Goal: Task Accomplishment & Management: Manage account settings

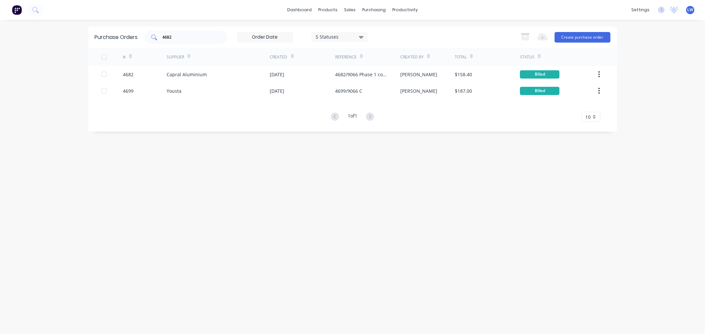
click at [190, 41] on div "4682" at bounding box center [185, 37] width 83 height 13
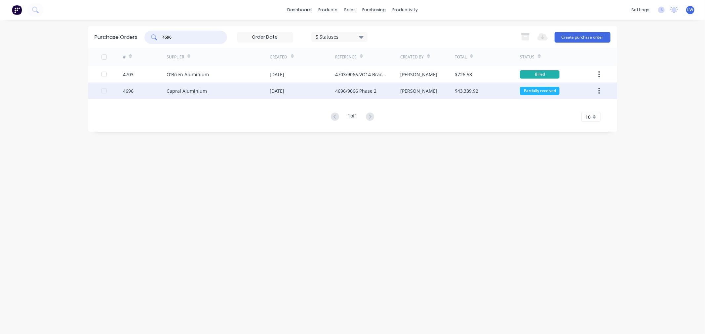
type input "4696"
click at [180, 87] on div "Capral Aluminium" at bounding box center [218, 91] width 103 height 17
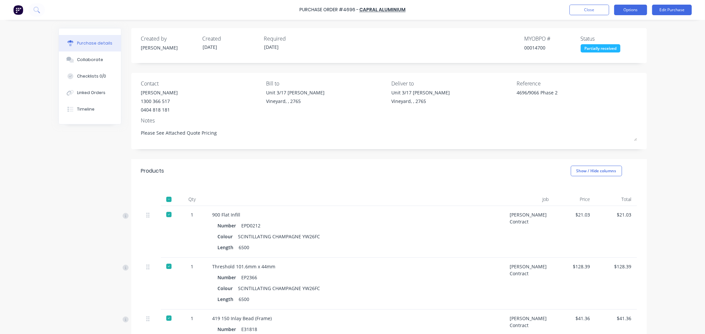
click at [634, 11] on button "Options" at bounding box center [630, 10] width 33 height 11
click at [597, 24] on div "Print / Email" at bounding box center [615, 27] width 51 height 10
click at [626, 12] on button "Options" at bounding box center [630, 10] width 33 height 11
click at [629, 10] on button "Options" at bounding box center [630, 10] width 33 height 11
click at [611, 42] on div "With pricing" at bounding box center [615, 40] width 51 height 10
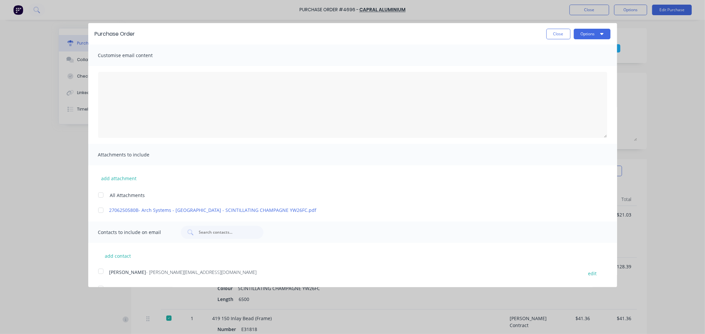
click at [546, 37] on button "Close" at bounding box center [558, 34] width 24 height 11
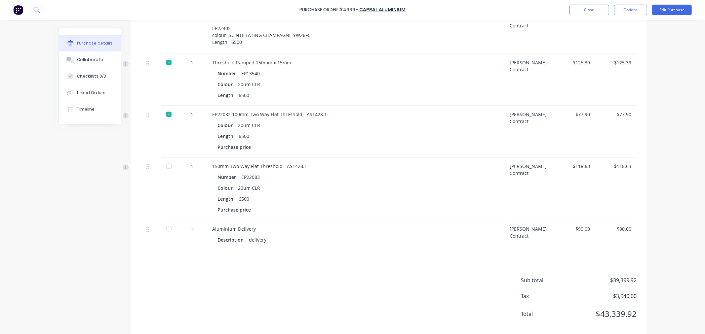
scroll to position [3339, 0]
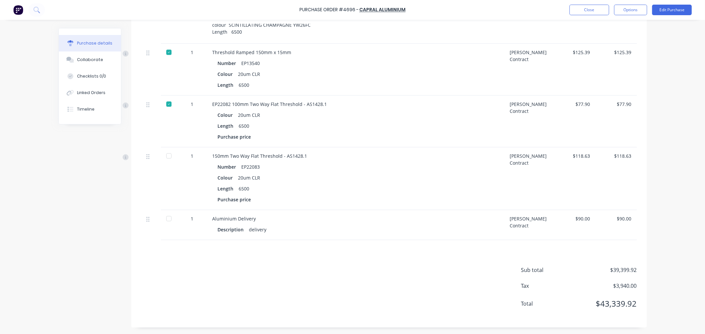
click at [166, 157] on div at bounding box center [168, 155] width 13 height 13
click at [163, 220] on div at bounding box center [168, 218] width 13 height 13
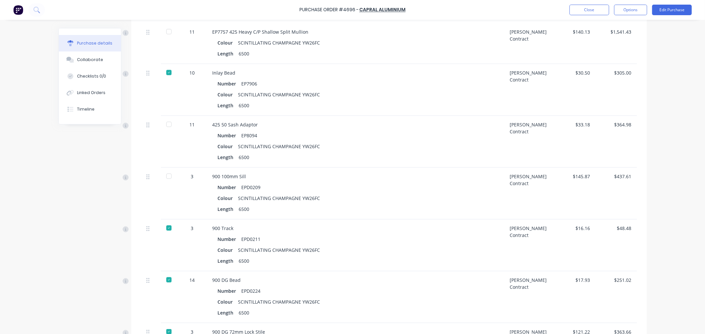
scroll to position [2718, 0]
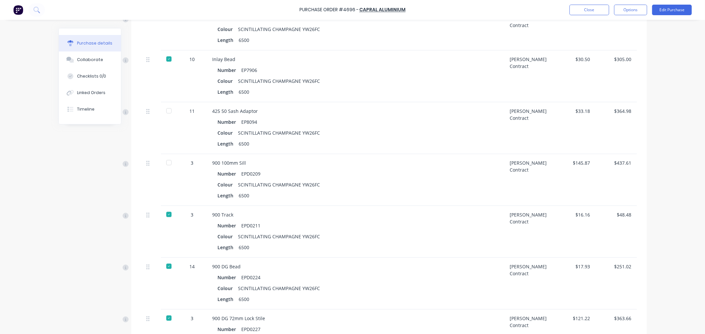
click at [164, 111] on div at bounding box center [168, 110] width 13 height 13
click at [167, 164] on div at bounding box center [168, 162] width 13 height 13
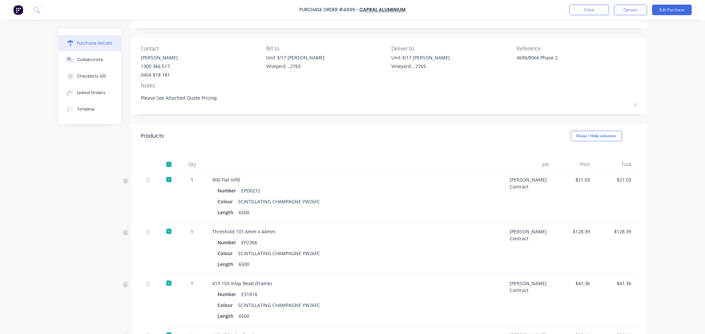
scroll to position [0, 0]
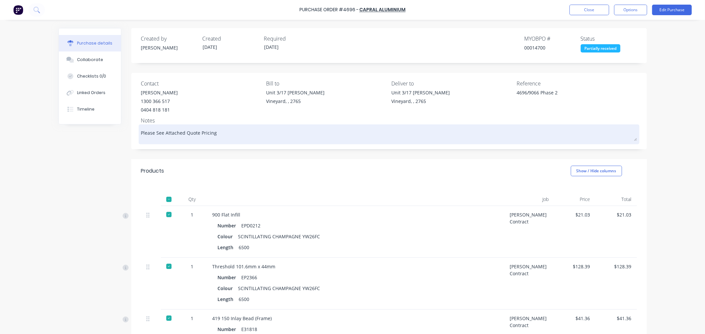
click at [225, 136] on textarea "Please See Attached Quote Pricing" at bounding box center [389, 133] width 496 height 15
type textarea "x"
type textarea "Please See Attached Quote Pricing"
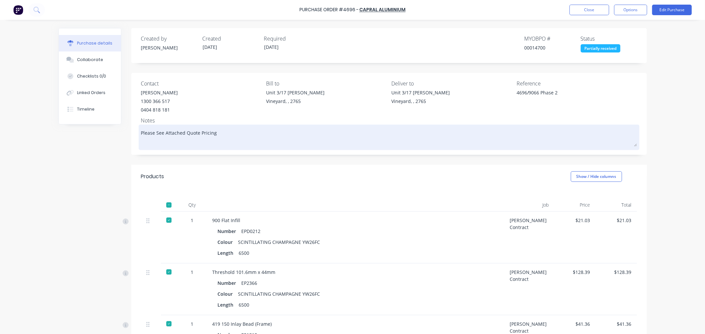
type textarea "x"
type textarea "Please See Attached Quote Pricing A"
type textarea "x"
type textarea "Please See Attached Quote Pricing Af"
type textarea "x"
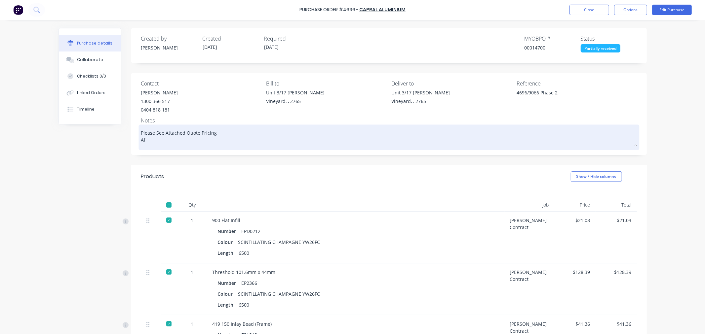
type textarea "Please See Attached Quote Pricing Aft"
type textarea "x"
type textarea "Please See Attached Quote Pricing Afte"
type textarea "x"
type textarea "Please See Attached Quote Pricing After"
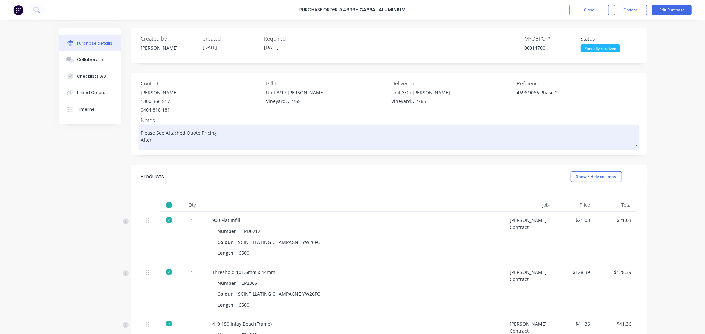
type textarea "x"
type textarea "Please See Attached Quote Pricing After"
type textarea "x"
type textarea "Please See Attached Quote Pricing After r"
type textarea "x"
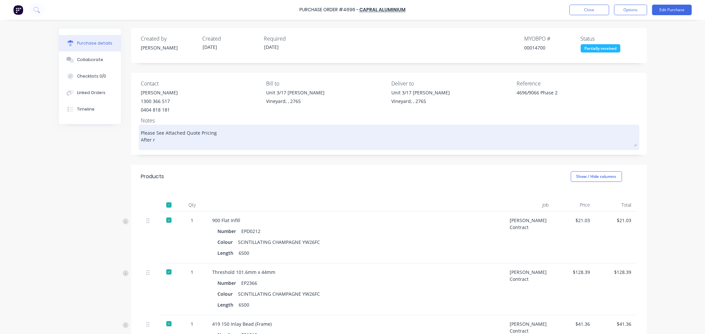
type textarea "Please See Attached Quote Pricing After re"
type textarea "x"
type textarea "Please See Attached Quote Pricing After rec"
type textarea "x"
type textarea "Please See Attached Quote Pricing After reco"
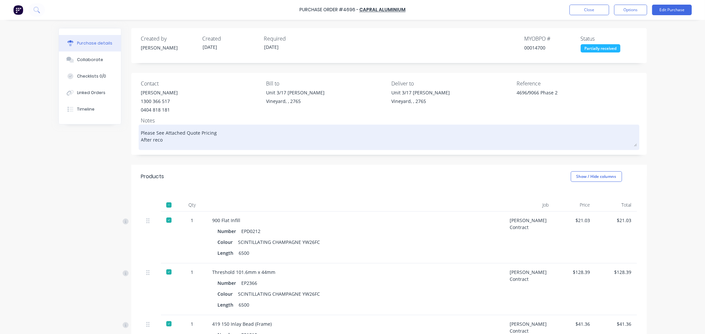
type textarea "x"
type textarea "Please See Attached Quote Pricing After recon"
type textarea "x"
type textarea "Please See Attached Quote Pricing After reconc"
type textarea "x"
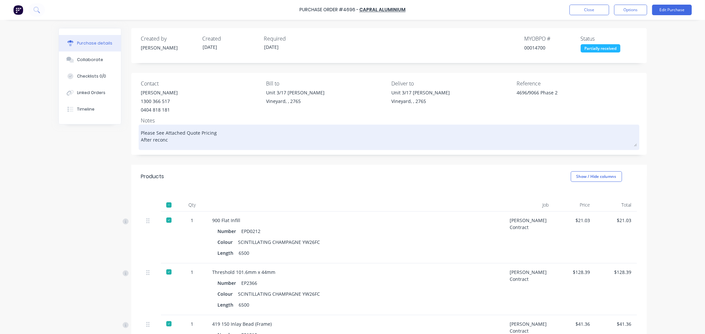
type textarea "Please See Attached Quote Pricing After reconci"
type textarea "x"
type textarea "Please See Attached Quote Pricing After reconcil"
type textarea "x"
type textarea "Please See Attached Quote Pricing After reconcili"
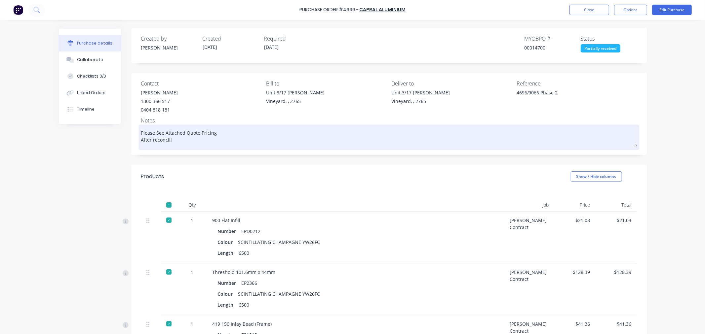
type textarea "x"
type textarea "Please See Attached Quote Pricing After reconcilin"
type textarea "x"
type textarea "Please See Attached Quote Pricing After reconciling"
type textarea "x"
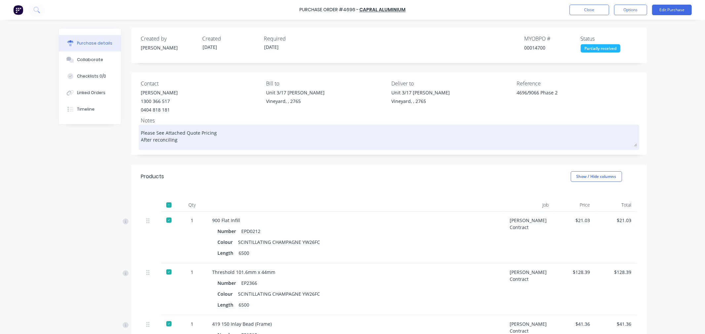
type textarea "Please See Attached Quote Pricing After reconciling"
type textarea "x"
type textarea "Please See Attached Quote Pricing After reconciling P"
type textarea "x"
type textarea "Please See Attached Quote Pricing After reconciling PO"
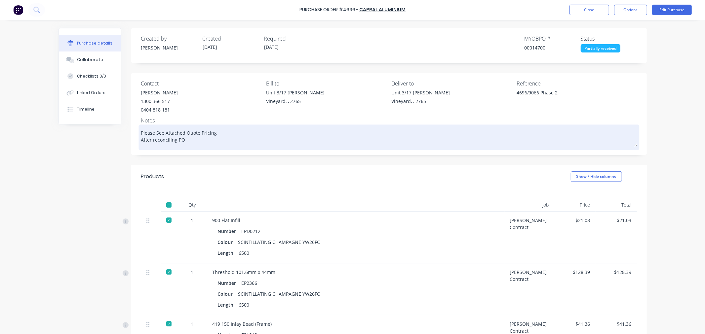
type textarea "x"
type textarea "Please See Attached Quote Pricing After reconciling PO"
type textarea "x"
type textarea "Please See Attached Quote Pricing After reconciling PO w"
type textarea "x"
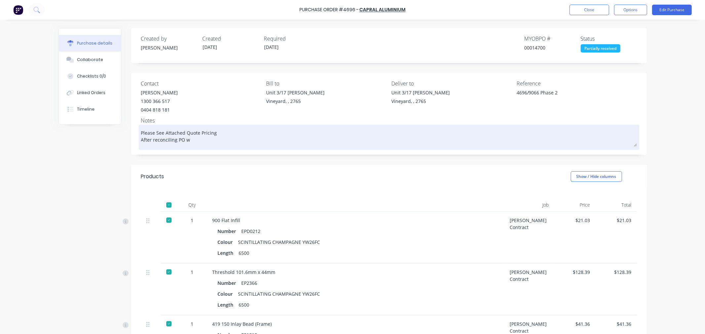
type textarea "Please See Attached Quote Pricing After reconciling PO wi"
type textarea "x"
type textarea "Please See Attached Quote Pricing After reconciling PO wit"
type textarea "x"
type textarea "Please See Attached Quote Pricing After reconciling PO with"
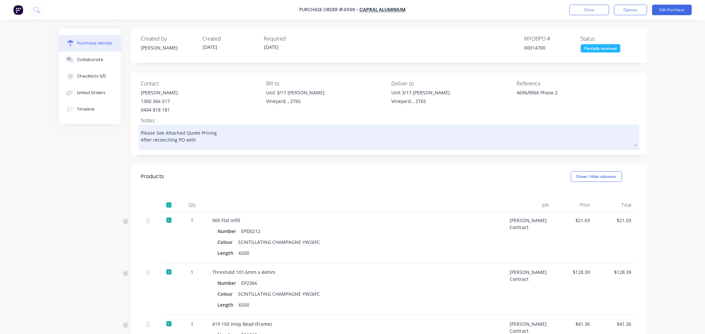
type textarea "x"
type textarea "Please See Attached Quote Pricing After reconciling PO with"
type textarea "x"
type textarea "Please See Attached Quote Pricing After reconciling PO with D"
type textarea "x"
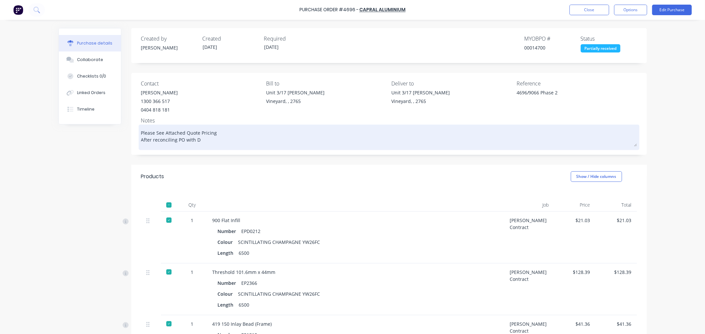
type textarea "Please See Attached Quote Pricing After reconciling PO with DD"
type textarea "x"
type textarea "Please See Attached Quote Pricing After reconciling PO with DD"
type textarea "x"
type textarea "Please See Attached Quote Pricing After reconciling PO with DD A"
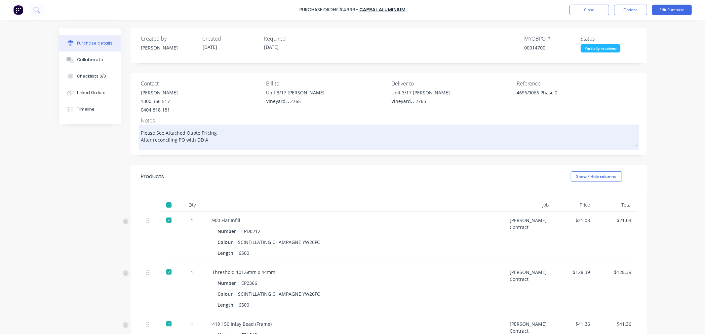
type textarea "x"
type textarea "Please See Attached Quote Pricing After reconciling PO with DD AL"
type textarea "x"
type textarea "Please See Attached Quote Pricing After reconciling PO with DD ALL"
type textarea "x"
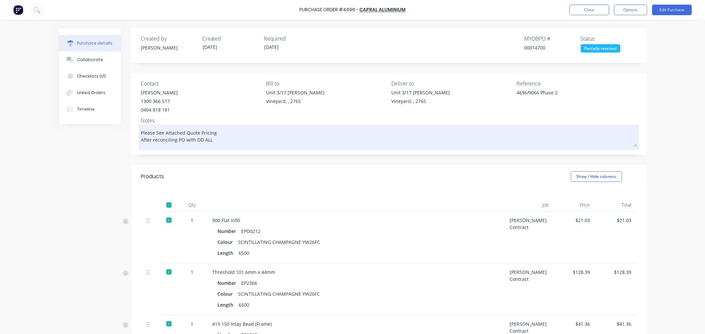
type textarea "Please See Attached Quote Pricing After reconciling PO with DD ALL"
type textarea "x"
type textarea "Please See Attached Quote Pricing After reconciling PO with DD ALL i"
type textarea "x"
type textarea "Please See Attached Quote Pricing After reconciling PO with DD ALL it"
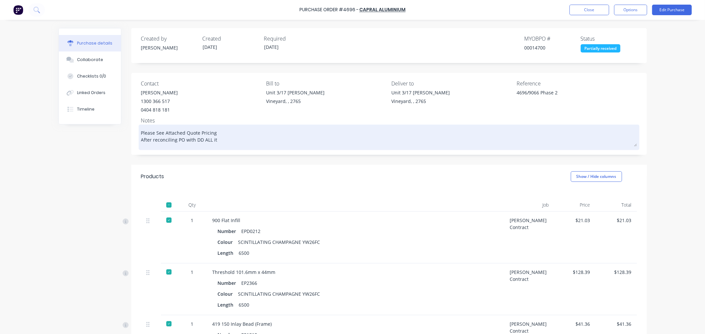
type textarea "x"
type textarea "Please See Attached Quote Pricing After reconciling PO with DD ALL ite"
type textarea "x"
type textarea "Please See Attached Quote Pricing After reconciling PO with DD ALL item"
type textarea "x"
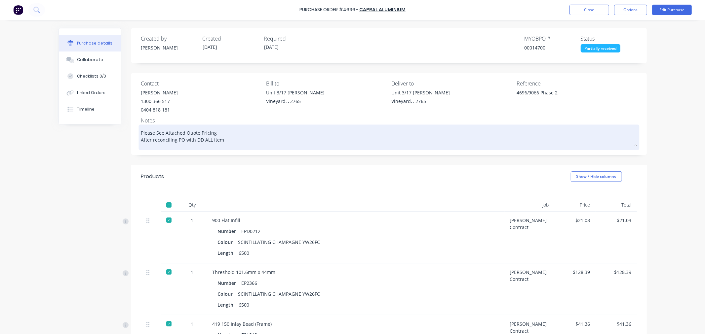
type textarea "Please See Attached Quote Pricing After reconciling PO with DD ALL items"
type textarea "x"
type textarea "Please See Attached Quote Pricing After reconciling PO with DD ALL items"
type textarea "x"
type textarea "Please See Attached Quote Pricing After reconciling PO with DD ALL items w"
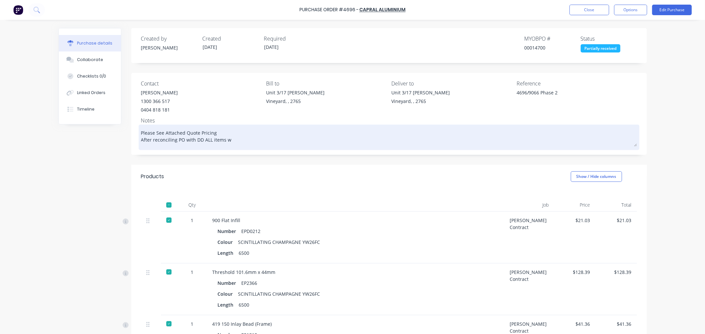
type textarea "x"
type textarea "Please See Attached Quote Pricing After reconciling PO with DD ALL items we"
type textarea "x"
type textarea "Please See Attached Quote Pricing After reconciling PO with DD ALL items wer"
type textarea "x"
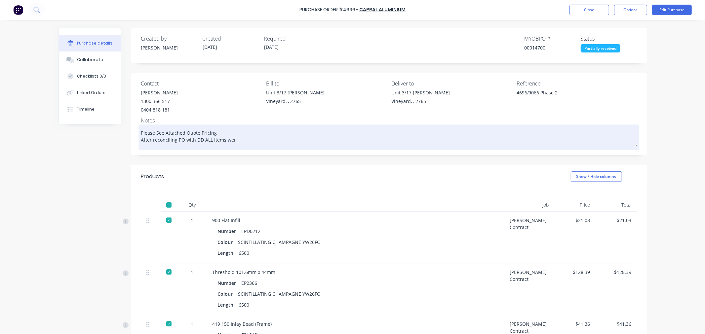
type textarea "Please See Attached Quote Pricing After reconciling PO with DD ALL items were"
type textarea "x"
type textarea "Please See Attached Quote Pricing After reconciling PO with DD ALL items were"
type textarea "x"
type textarea "Please See Attached Quote Pricing After reconciling PO with DD ALL items were r"
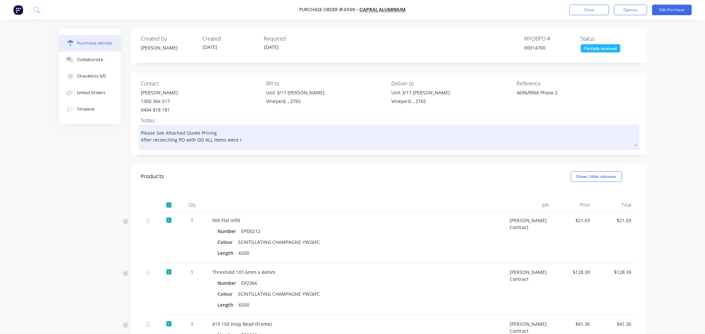
type textarea "x"
type textarea "Please See Attached Quote Pricing After reconciling PO with DD ALL items were re"
type textarea "x"
type textarea "Please See Attached Quote Pricing After reconciling PO with DD ALL items were r…"
type textarea "x"
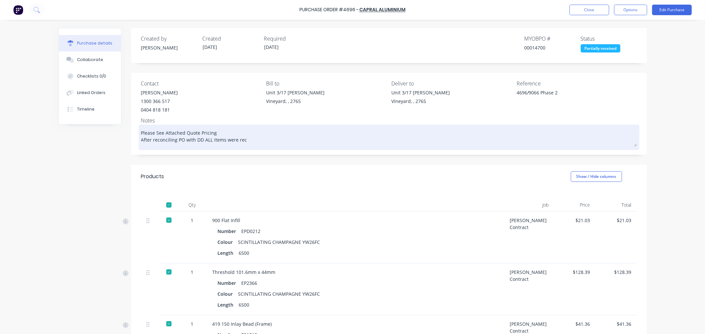
type textarea "Please See Attached Quote Pricing After reconciling PO with DD ALL items were r…"
type textarea "x"
type textarea "Please See Attached Quote Pricing After reconciling PO with DD ALL items were r…"
type textarea "x"
type textarea "Please See Attached Quote Pricing After reconciling PO with DD ALL items were r…"
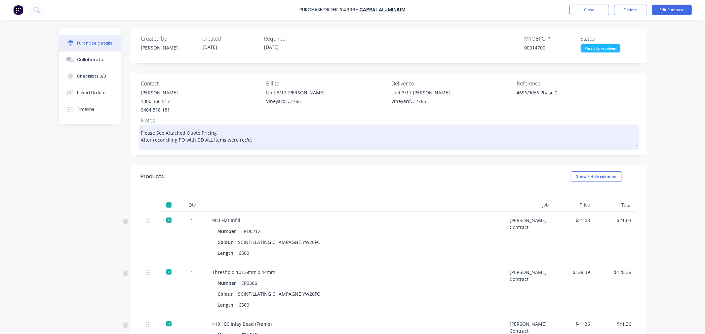
type textarea "x"
type textarea "Please See Attached Quote Pricing After reconciling PO with DD ALL items were r…"
type textarea "x"
type textarea "Please See Attached Quote Pricing After reconciling PO with DD ALL items were r…"
type textarea "x"
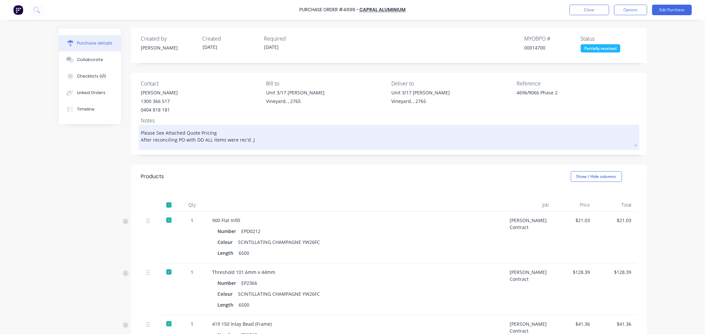
type textarea "Please See Attached Quote Pricing After reconciling PO with DD ALL items were r…"
type textarea "x"
type textarea "Please See Attached Quote Pricing After reconciling PO with DD ALL items were r…"
type textarea "x"
type textarea "Please See Attached Quote Pricing After reconciling PO with DD ALL items were r…"
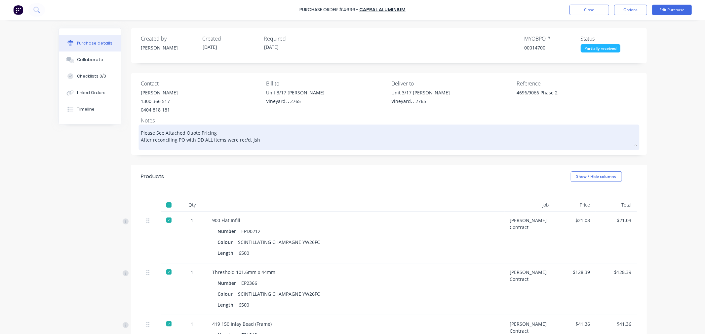
type textarea "x"
type textarea "Please See Attached Quote Pricing After reconciling PO with DD ALL items were r…"
type textarea "x"
type textarea "Please See Attached Quote Pricing After reconciling PO with DD ALL items were r…"
type textarea "x"
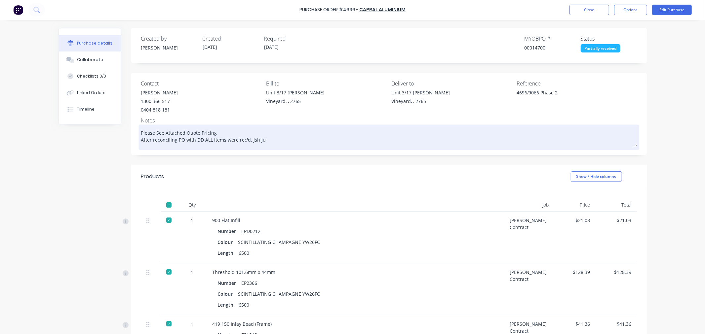
type textarea "Please See Attached Quote Pricing After reconciling PO with DD ALL items were r…"
type textarea "x"
type textarea "Please See Attached Quote Pricing After reconciling PO with DD ALL items were r…"
type textarea "x"
type textarea "Please See Attached Quote Pricing After reconciling PO with DD ALL items were r…"
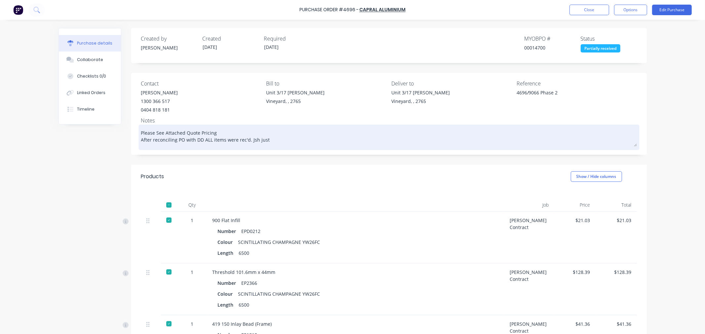
type textarea "x"
type textarea "Please See Attached Quote Pricing After reconciling PO with DD ALL items were r…"
type textarea "x"
type textarea "Please See Attached Quote Pricing After reconciling PO with DD ALL items were r…"
type textarea "x"
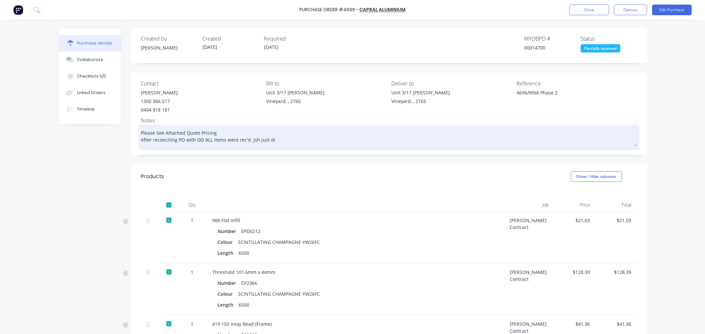
type textarea "Please See Attached Quote Pricing After reconciling PO with DD ALL items were r…"
type textarea "x"
type textarea "Please See Attached Quote Pricing After reconciling PO with DD ALL items were r…"
type textarea "x"
type textarea "Please See Attached Quote Pricing After reconciling PO with DD ALL items were r…"
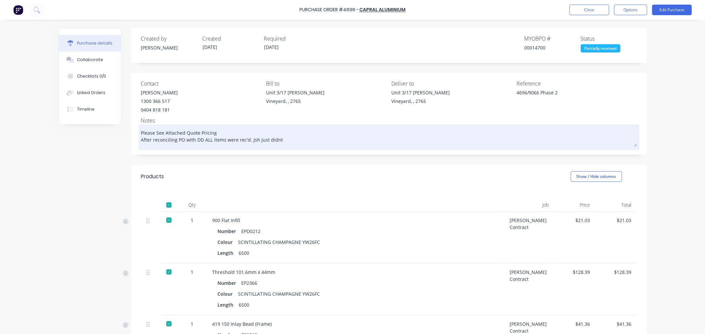
type textarea "x"
type textarea "Please See Attached Quote Pricing After reconciling PO with DD ALL items were r…"
type textarea "x"
type textarea "Please See Attached Quote Pricing After reconciling PO with DD ALL items were r…"
type textarea "x"
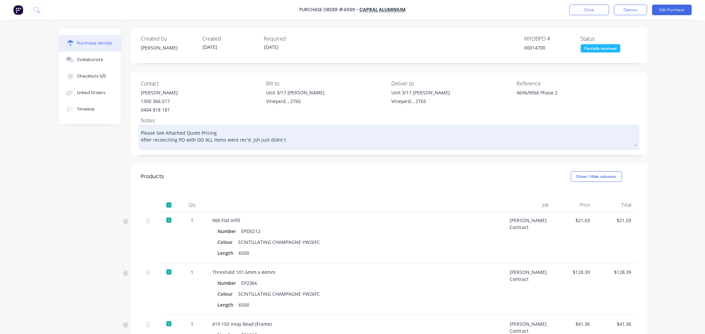
type textarea "Please See Attached Quote Pricing After reconciling PO with DD ALL items were r…"
type textarea "x"
type textarea "Please See Attached Quote Pricing After reconciling PO with DD ALL items were r…"
type textarea "x"
type textarea "Please See Attached Quote Pricing After reconciling PO with DD ALL items were r…"
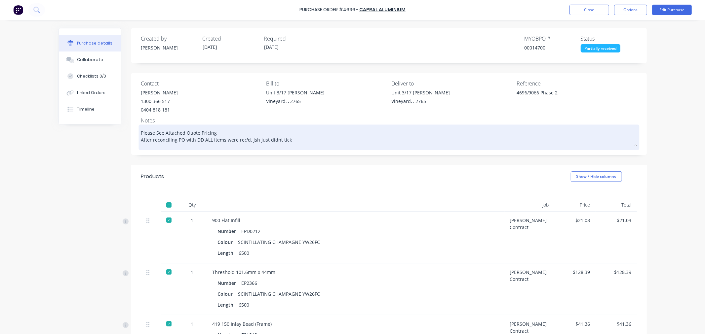
type textarea "x"
type textarea "Please See Attached Quote Pricing After reconciling PO with DD ALL items were r…"
type textarea "x"
type textarea "Please See Attached Quote Pricing After reconciling PO with DD ALL items were r…"
type textarea "x"
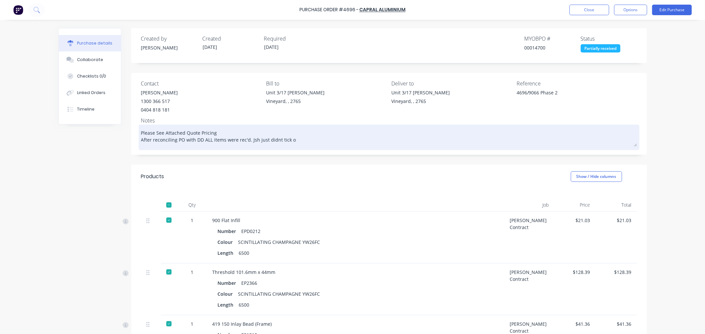
type textarea "Please See Attached Quote Pricing After reconciling PO with DD ALL items were r…"
type textarea "x"
type textarea "Please See Attached Quote Pricing After reconciling PO with DD ALL items were r…"
click at [249, 143] on textarea "Please See Attached Quote Pricing After reconciling PO with DD ALL items were r…" at bounding box center [389, 136] width 496 height 20
type textarea "x"
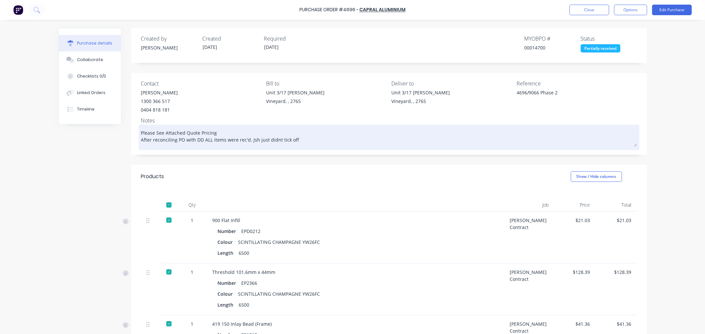
type textarea "Please See Attached Quote Pricing After reconciling PO with DD ALL items were r…"
type textarea "x"
type textarea "Please See Attached Quote Pricing After reconciling PO with DD ALL items were r…"
type textarea "x"
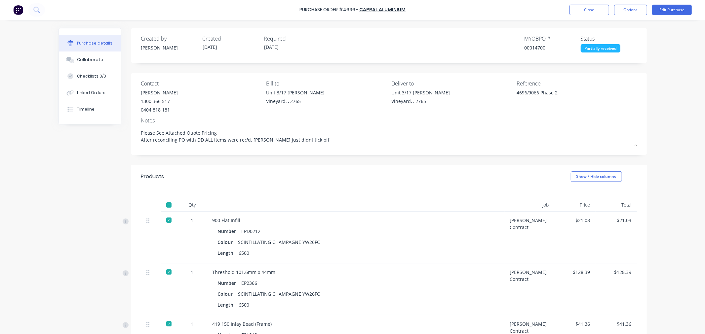
type textarea "Please See Attached Quote Pricing After reconciling PO with DD ALL items were r…"
type textarea "x"
type textarea "Please See Attached Quote Pricing After reconciling PO with DD ALL items were r…"
click at [579, 223] on div "$21.03" at bounding box center [575, 220] width 31 height 7
click at [583, 10] on button "Close" at bounding box center [590, 10] width 40 height 11
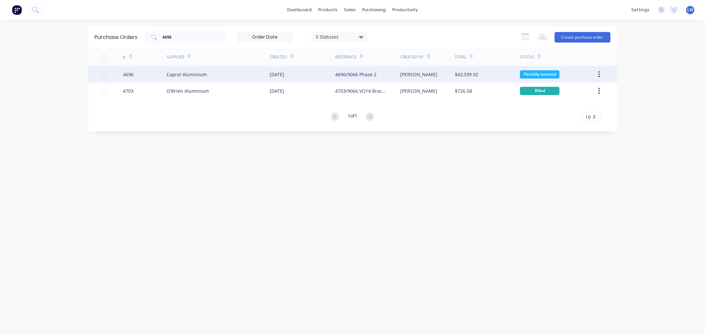
click at [190, 72] on div "Capral Aluminium" at bounding box center [187, 74] width 40 height 7
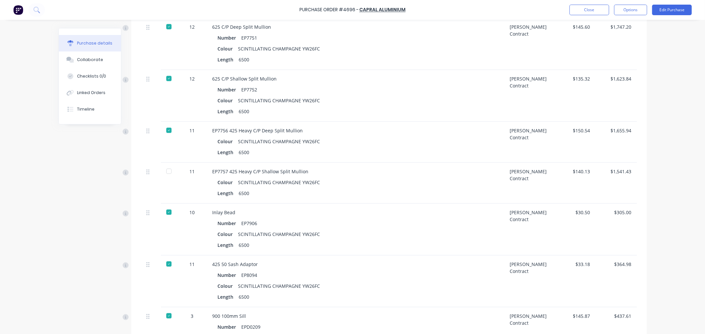
scroll to position [2571, 0]
click at [168, 170] on div at bounding box center [168, 170] width 13 height 13
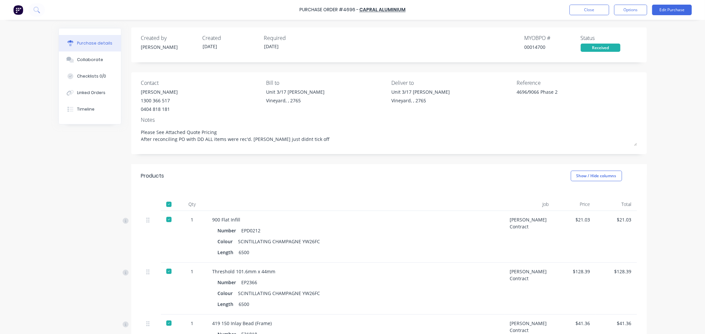
scroll to position [0, 0]
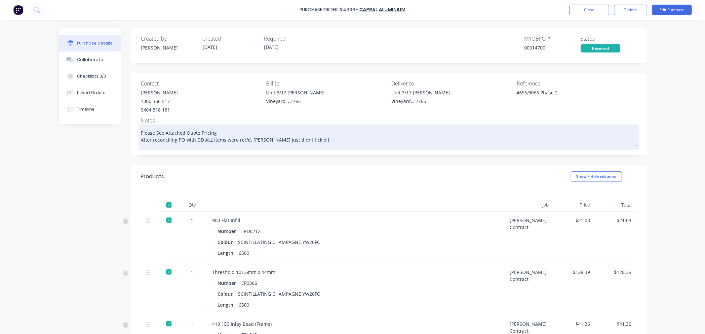
click at [302, 140] on textarea "Please See Attached Quote Pricing After reconciling PO with DD ALL items were r…" at bounding box center [389, 136] width 496 height 20
type textarea "x"
type textarea "Please See Attached Quote Pricing After reconciling PO with DD ALL items were r…"
type textarea "x"
type textarea "Please See Attached Quote Pricing After reconciling PO with DD ALL items were r…"
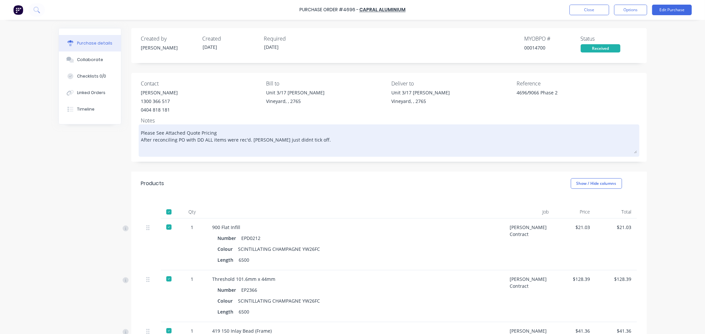
type textarea "x"
type textarea "Please See Attached Quote Pricing After reconciling PO with DD ALL items were r…"
type textarea "x"
type textarea "Please See Attached Quote Pricing After reconciling PO with DD ALL items were r…"
type textarea "x"
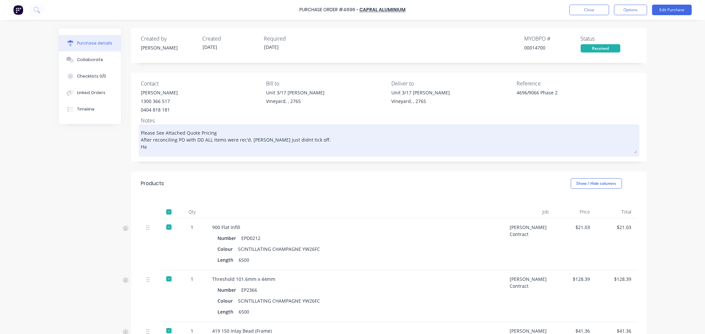
type textarea "Please See Attached Quote Pricing After reconciling PO with DD ALL items were r…"
type textarea "x"
type textarea "Please See Attached Quote Pricing After reconciling PO with DD ALL items were r…"
type textarea "x"
type textarea "Please See Attached Quote Pricing After reconciling PO with DD ALL items were r…"
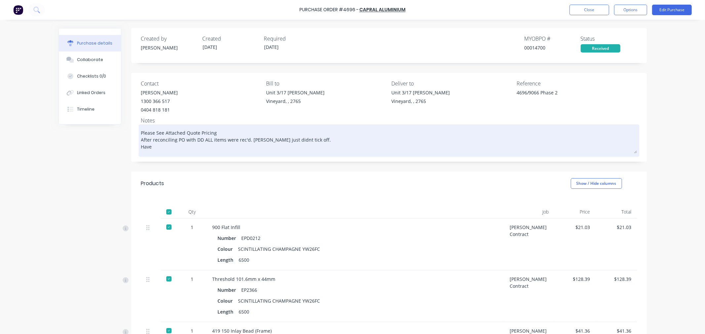
type textarea "x"
type textarea "Please See Attached Quote Pricing After reconciling PO with DD ALL items were r…"
type textarea "x"
type textarea "Please See Attached Quote Pricing After reconciling PO with DD ALL items were r…"
type textarea "x"
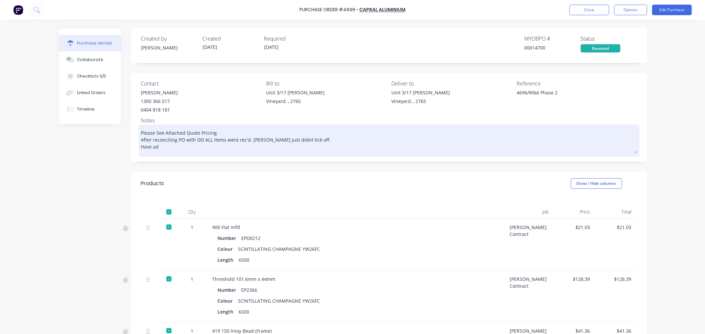
type textarea "Please See Attached Quote Pricing After reconciling PO with DD ALL items were r…"
type textarea "x"
type textarea "Please See Attached Quote Pricing After reconciling PO with DD ALL items were r…"
type textarea "x"
type textarea "Please See Attached Quote Pricing After reconciling PO with DD ALL items were r…"
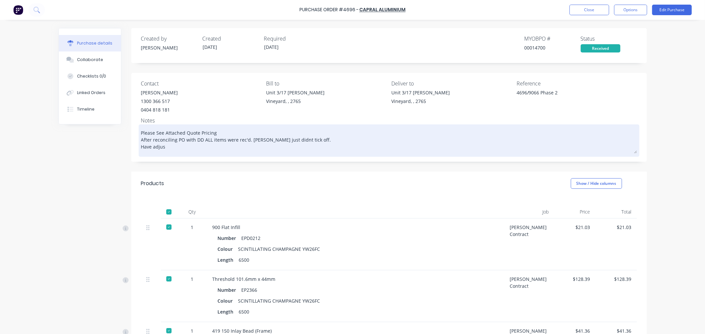
type textarea "x"
type textarea "Please See Attached Quote Pricing After reconciling PO with DD ALL items were r…"
type textarea "x"
type textarea "Please See Attached Quote Pricing After reconciling PO with DD ALL items were r…"
type textarea "x"
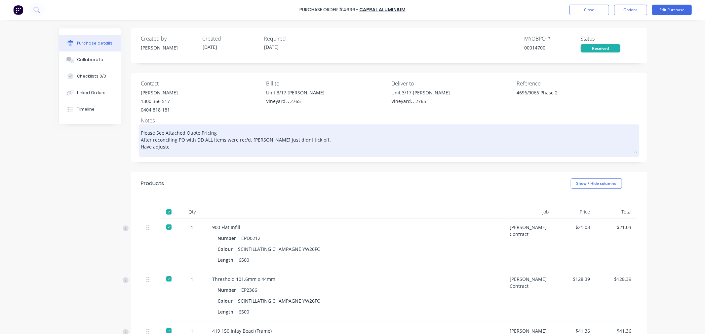
type textarea "Please See Attached Quote Pricing After reconciling PO with DD ALL items were r…"
type textarea "x"
type textarea "Please See Attached Quote Pricing After reconciling PO with DD ALL items were r…"
type textarea "x"
type textarea "Please See Attached Quote Pricing After reconciling PO with DD ALL items were r…"
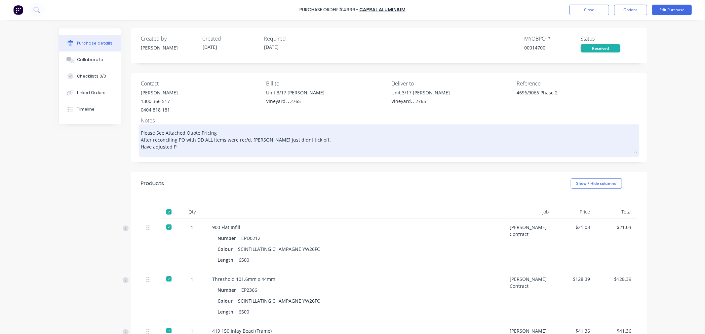
type textarea "x"
type textarea "Please See Attached Quote Pricing After reconciling PO with DD ALL items were r…"
type textarea "x"
type textarea "Please See Attached Quote Pricing After reconciling PO with DD ALL items were r…"
type textarea "x"
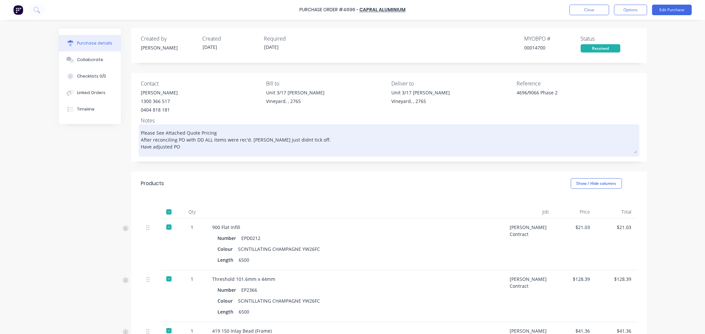
type textarea "Please See Attached Quote Pricing After reconciling PO with DD ALL items were r…"
type textarea "x"
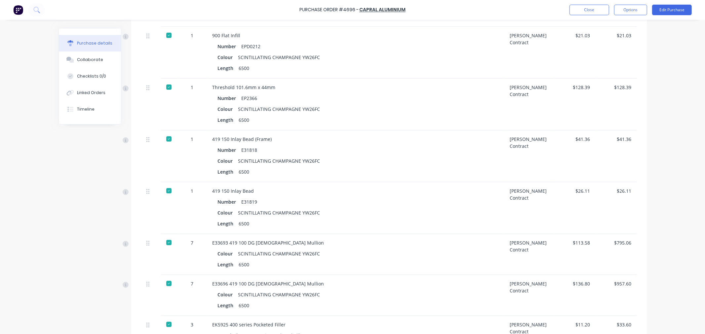
scroll to position [331, 0]
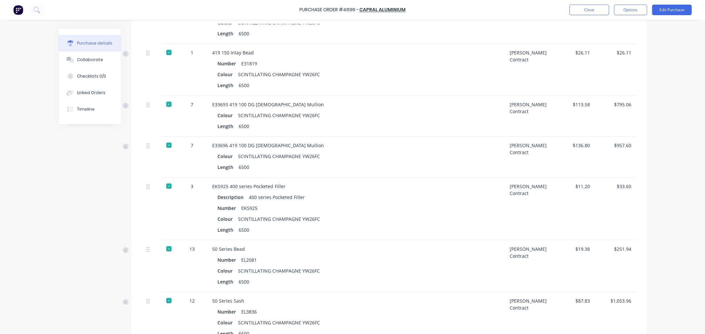
click at [288, 187] on div "EK5925 400 series Pocketed Filler" at bounding box center [356, 186] width 287 height 7
click at [599, 13] on button "Close" at bounding box center [590, 10] width 40 height 11
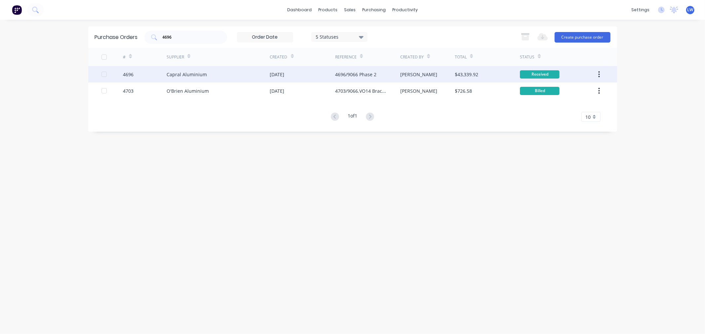
click at [348, 73] on div "4696/9066 Phase 2" at bounding box center [355, 74] width 41 height 7
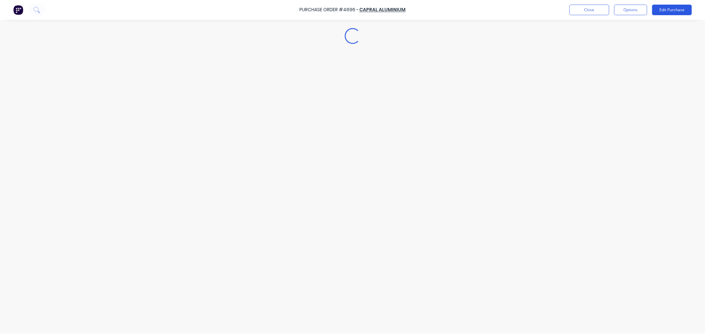
click at [679, 12] on button "Edit Purchase" at bounding box center [672, 10] width 40 height 11
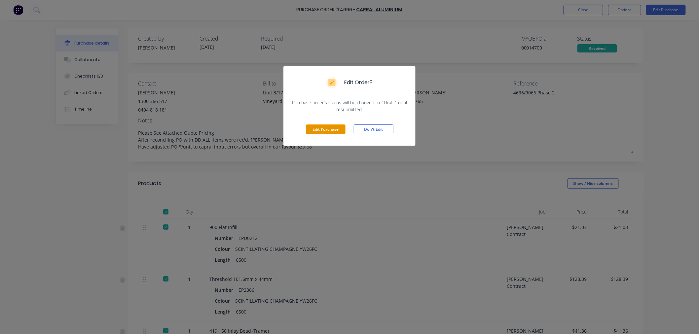
click at [339, 129] on button "Edit Purchase" at bounding box center [326, 130] width 40 height 10
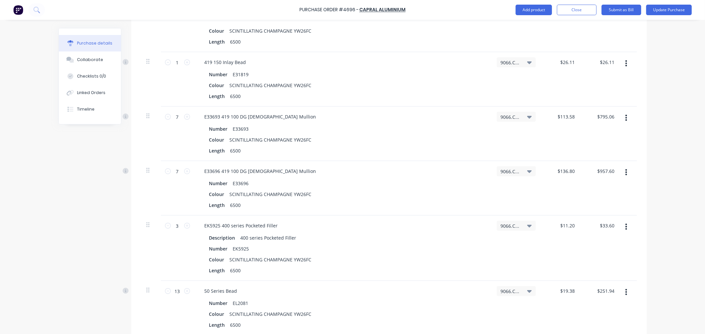
scroll to position [367, 0]
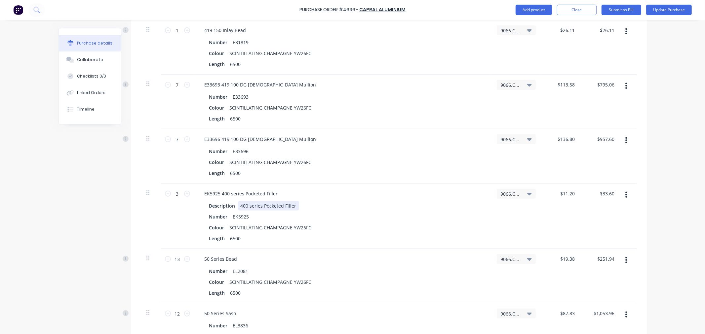
click at [303, 207] on div "Description 400 series Pocketed Filler" at bounding box center [342, 206] width 270 height 10
click at [563, 194] on input "11.2000" at bounding box center [567, 194] width 18 height 10
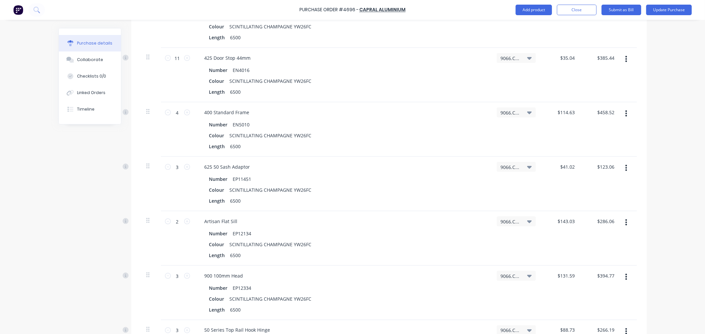
scroll to position [698, 0]
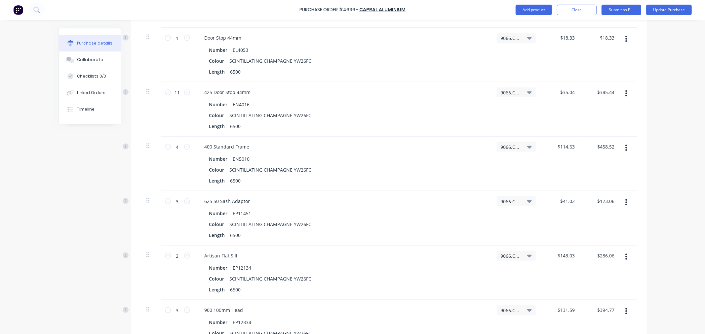
click at [266, 149] on div "400 Standard Frame" at bounding box center [342, 147] width 287 height 10
click at [246, 145] on div "400 Standard Frame" at bounding box center [227, 147] width 56 height 10
click at [567, 149] on input "114.6300" at bounding box center [566, 147] width 20 height 10
click at [264, 203] on div "625 50 Sash Adaptor" at bounding box center [342, 202] width 287 height 10
click at [251, 200] on div "625 50 Sash Adaptor" at bounding box center [227, 202] width 56 height 10
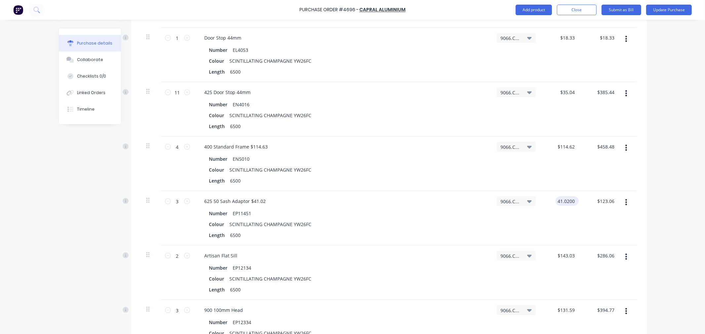
click at [568, 202] on input "41.0200" at bounding box center [566, 202] width 20 height 10
click at [243, 258] on div "Artisan Flat Sill" at bounding box center [342, 256] width 287 height 10
click at [230, 255] on div "Artisan Flat Sill" at bounding box center [221, 256] width 44 height 10
click at [243, 256] on div "Artisan Flat Sill" at bounding box center [342, 256] width 287 height 10
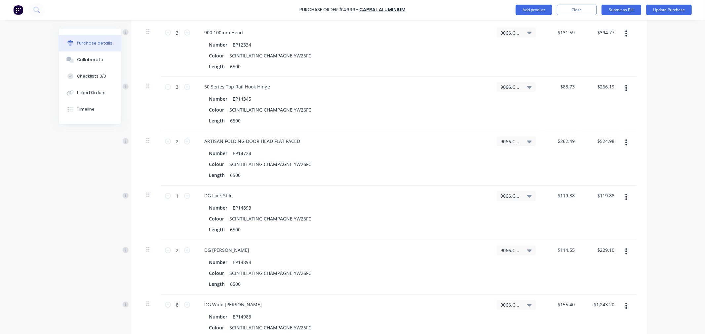
scroll to position [990, 0]
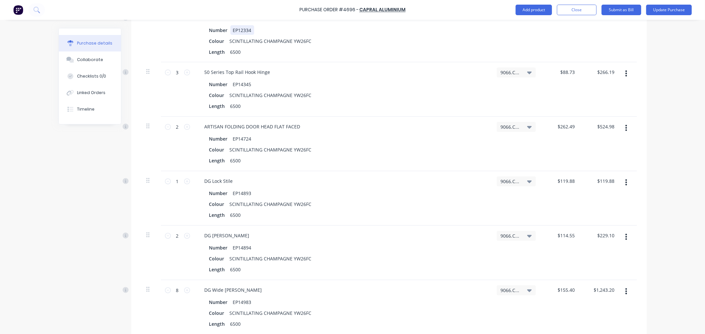
click at [255, 32] on div "Number EP12334" at bounding box center [342, 30] width 270 height 10
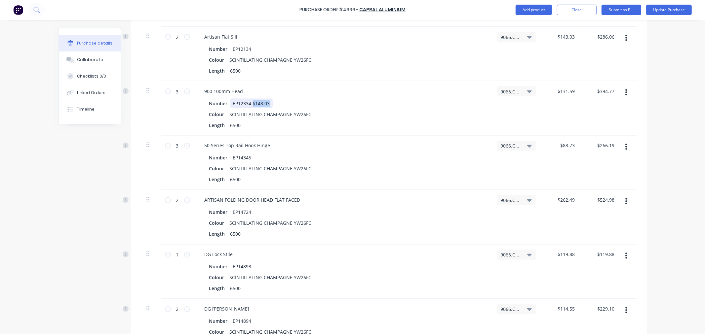
drag, startPoint x: 249, startPoint y: 105, endPoint x: 274, endPoint y: 104, distance: 24.5
click at [274, 104] on div "Number EP12334 $143.03" at bounding box center [342, 104] width 270 height 10
click at [256, 50] on div "Number EP12134" at bounding box center [342, 49] width 270 height 10
click at [566, 38] on input "143.0300" at bounding box center [564, 37] width 23 height 10
click at [564, 37] on input "142.99300" at bounding box center [563, 37] width 26 height 10
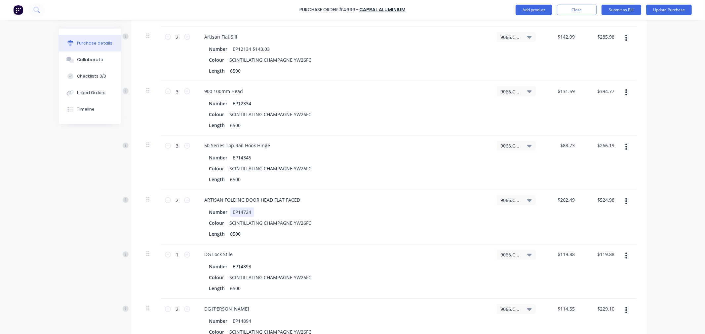
click at [256, 212] on div "Number EP14724" at bounding box center [342, 213] width 270 height 10
click at [259, 213] on div "Number EP14724" at bounding box center [342, 213] width 270 height 10
click at [252, 212] on div "Number EP14724" at bounding box center [342, 213] width 270 height 10
click at [249, 213] on div "EP14724" at bounding box center [242, 213] width 24 height 10
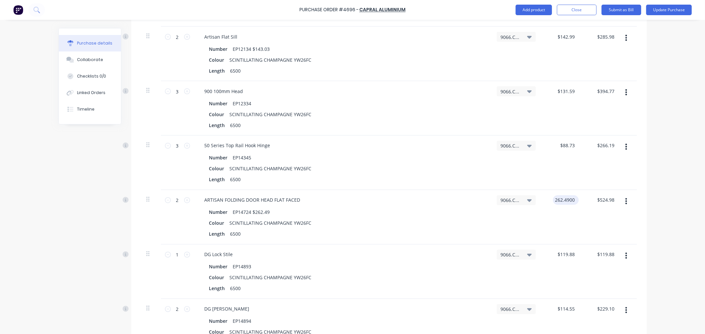
click at [565, 202] on input "262.4900" at bounding box center [564, 201] width 23 height 10
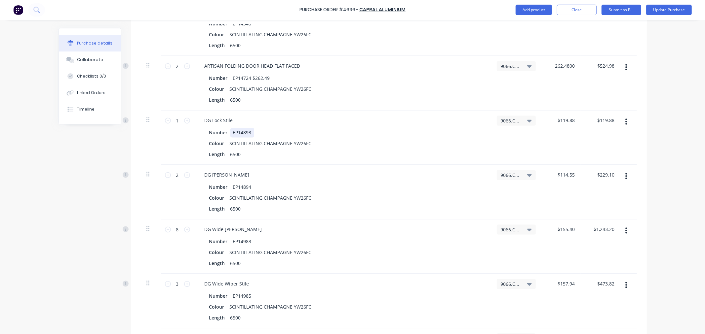
scroll to position [1064, 0]
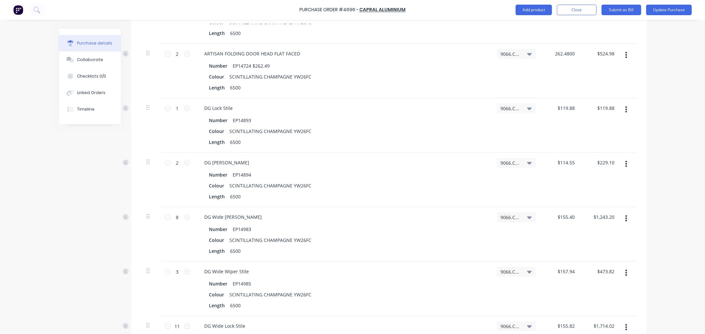
click at [254, 216] on div "DG Wide [PERSON_NAME]" at bounding box center [342, 218] width 287 height 10
click at [249, 217] on div "DG Wide [PERSON_NAME]" at bounding box center [233, 218] width 68 height 10
click at [568, 217] on input "155.4000" at bounding box center [564, 218] width 23 height 10
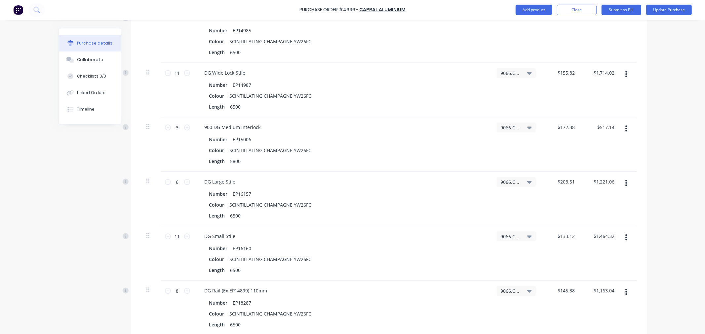
scroll to position [1321, 0]
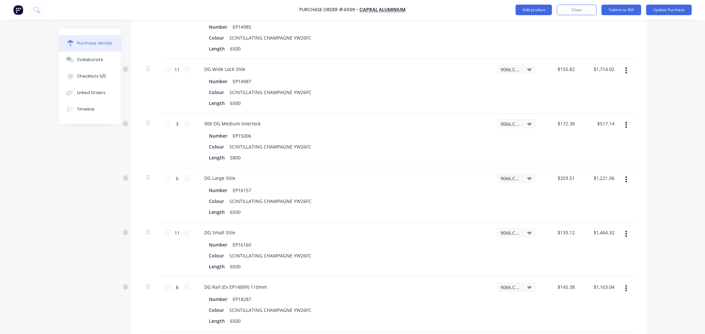
click at [249, 177] on div "DG Large Stile" at bounding box center [342, 179] width 287 height 10
click at [248, 179] on div "DG Large Stile" at bounding box center [342, 179] width 287 height 10
click at [235, 176] on div "DG Large Stile" at bounding box center [220, 179] width 42 height 10
click at [565, 179] on input "203.5100" at bounding box center [564, 179] width 23 height 10
click at [284, 235] on div "DG Small Stile" at bounding box center [342, 233] width 287 height 10
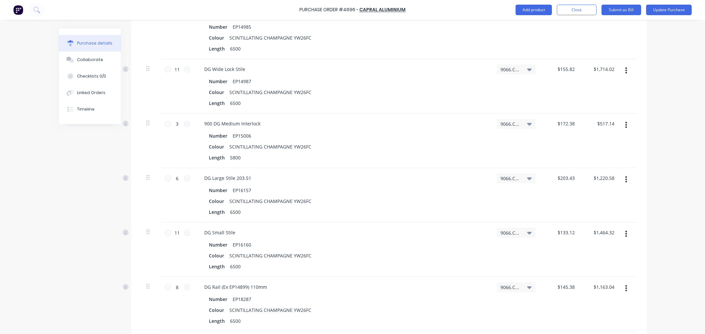
click at [238, 233] on div "DG Small Stile" at bounding box center [342, 233] width 287 height 10
click at [232, 235] on div "DG Small Stile" at bounding box center [220, 233] width 42 height 10
click at [568, 234] on input "133.1200" at bounding box center [564, 233] width 23 height 10
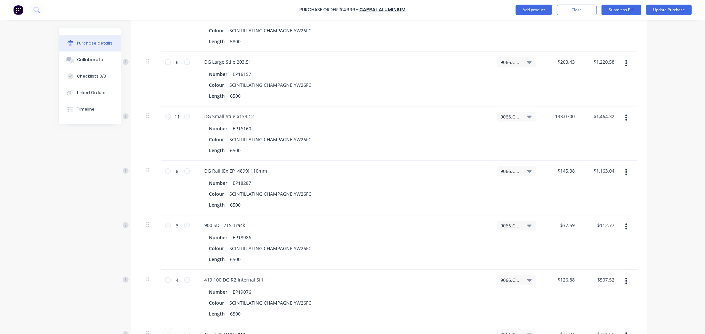
scroll to position [1468, 0]
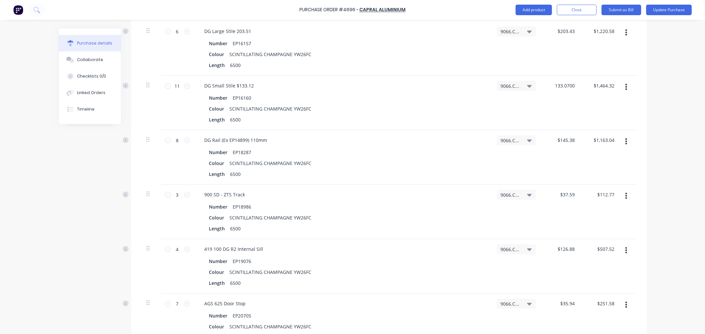
click at [250, 194] on div "900 SD - ZTS Track" at bounding box center [342, 195] width 287 height 10
click at [245, 196] on div "900 SD - ZTS Track" at bounding box center [224, 195] width 51 height 10
click at [569, 196] on input "37.5900" at bounding box center [566, 195] width 20 height 10
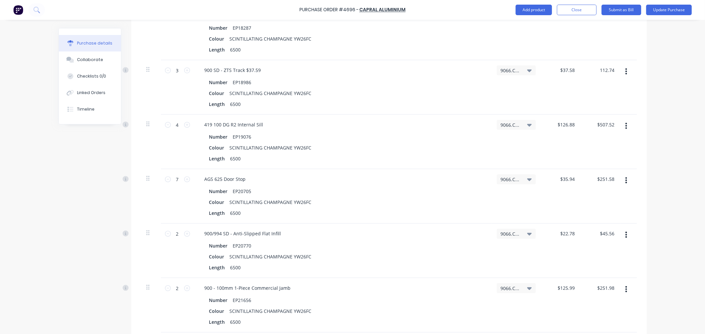
scroll to position [1615, 0]
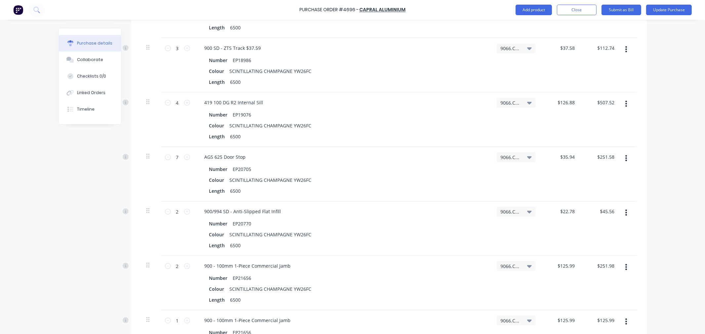
click at [283, 211] on div "900/994 SD - Anti-Slipped Flat Infill" at bounding box center [342, 212] width 287 height 10
click at [270, 212] on div "900/994 SD - Anti-Slipped Flat Infill" at bounding box center [242, 212] width 87 height 10
click at [275, 212] on div "900/994 SD - Anti-Slipped Flat Infill" at bounding box center [242, 212] width 87 height 10
click at [283, 212] on div "900/994 SD - Anti-Slipped Flat Infill" at bounding box center [342, 212] width 287 height 10
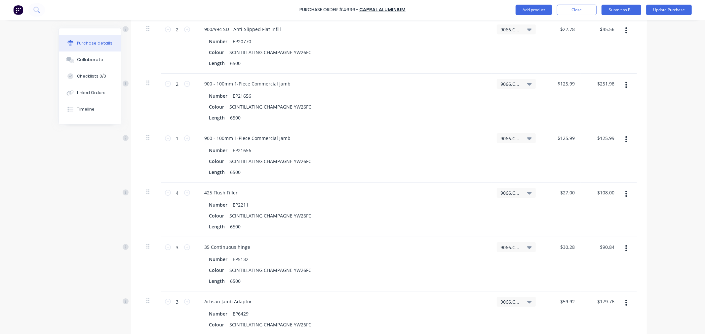
click at [288, 28] on div "900/994 SD - Anti-Slipped Flat Infill" at bounding box center [342, 29] width 287 height 10
click at [276, 29] on div "900/994 SD - Anti-Slipped Flat Infill" at bounding box center [242, 29] width 87 height 10
click at [568, 31] on input "22.7800" at bounding box center [566, 29] width 20 height 10
click at [263, 301] on div "Artisan Jamb Adaptor" at bounding box center [342, 302] width 287 height 10
click at [254, 299] on div "Artisan Jamb Adaptor" at bounding box center [342, 302] width 287 height 10
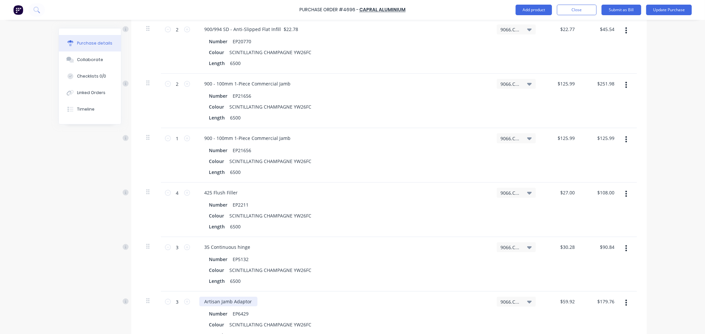
click at [249, 302] on div "Artisan Jamb Adaptor" at bounding box center [228, 302] width 58 height 10
click at [570, 303] on input "59.9200" at bounding box center [566, 302] width 20 height 10
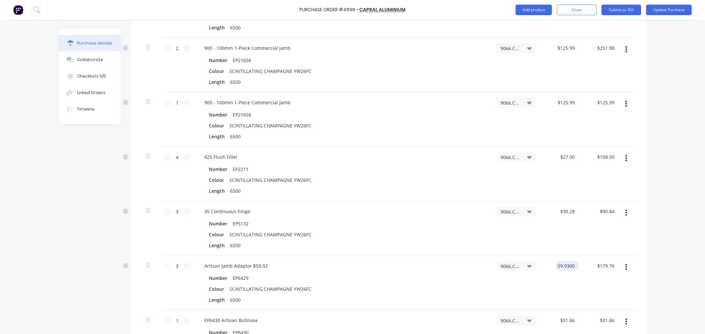
scroll to position [1907, 0]
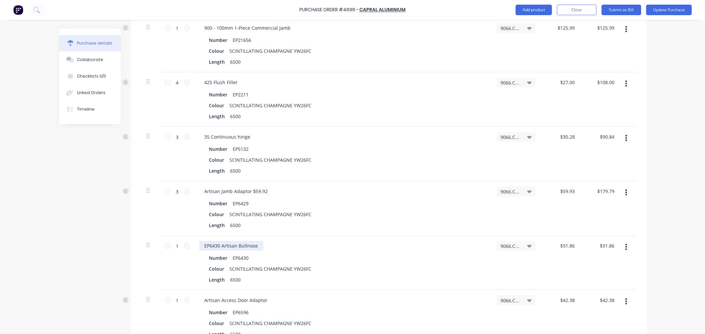
click at [255, 246] on div "EP6430 Artisan Bullnose" at bounding box center [231, 246] width 64 height 10
click at [570, 245] on input "31.8600" at bounding box center [566, 246] width 20 height 10
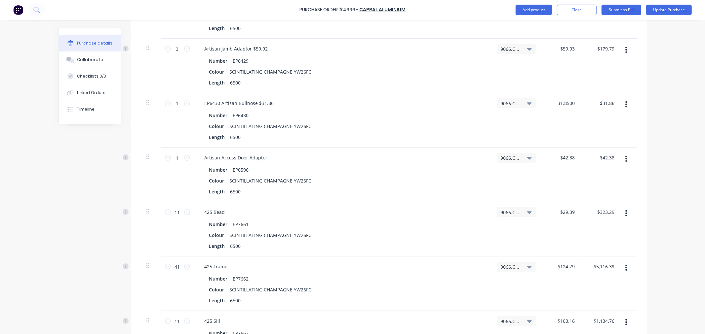
scroll to position [2091, 0]
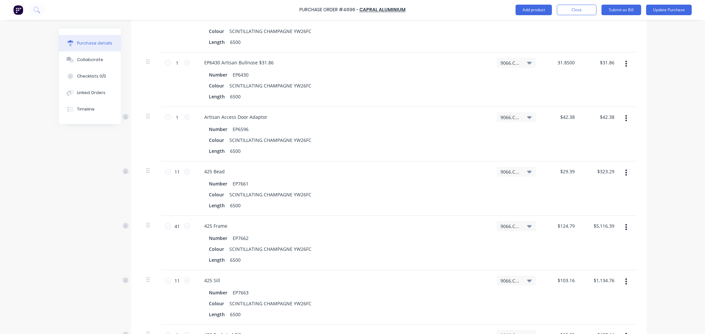
click at [242, 226] on div "425 Frame" at bounding box center [342, 226] width 287 height 10
click at [226, 226] on div "425 Frame" at bounding box center [216, 226] width 34 height 10
click at [568, 225] on input "124.7900" at bounding box center [564, 226] width 23 height 10
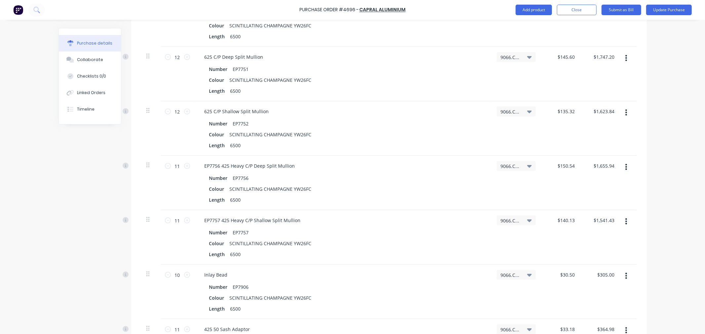
scroll to position [2715, 0]
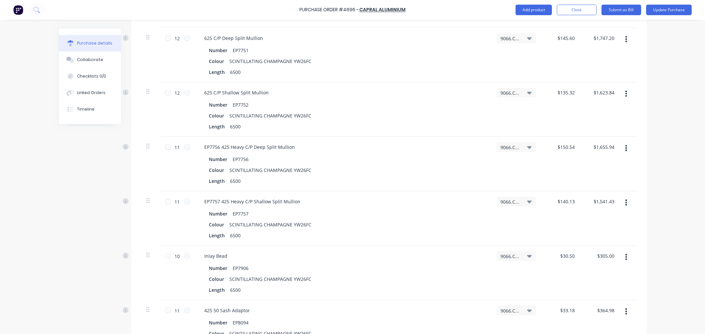
click at [307, 200] on div "EP7757 425 Heavy C/P Shallow Split Mullion" at bounding box center [342, 202] width 287 height 10
click at [298, 201] on div "EP7757 425 Heavy C/P Shallow Split Mullion" at bounding box center [252, 202] width 107 height 10
click at [571, 202] on input "140.1300" at bounding box center [566, 202] width 20 height 10
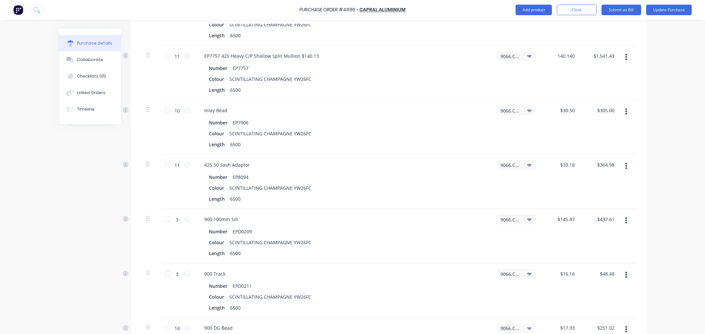
scroll to position [2862, 0]
click at [244, 212] on div "900 100mm Sill Number EPD0209 Colour SCINTILLATING CHAMPAGNE YW26FC Length 6500" at bounding box center [342, 235] width 297 height 55
click at [242, 217] on div "900 100mm Sill" at bounding box center [342, 219] width 287 height 10
click at [241, 218] on div "900 100mm Sill" at bounding box center [342, 219] width 287 height 10
click at [238, 217] on div "900 100mm Sill" at bounding box center [221, 219] width 44 height 10
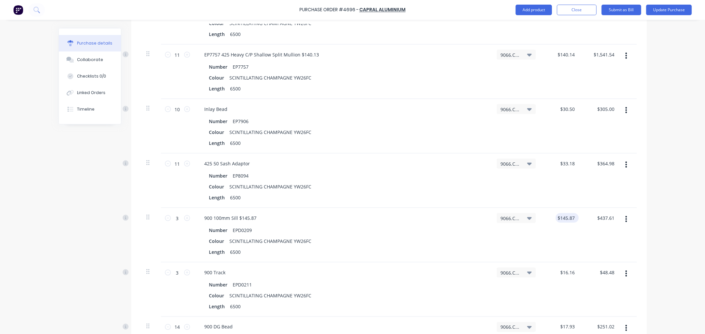
click at [569, 218] on input "$145.87" at bounding box center [566, 219] width 20 height 10
click at [228, 269] on div "900 Track" at bounding box center [342, 273] width 287 height 10
click at [225, 274] on div "900 Track" at bounding box center [215, 273] width 32 height 10
click at [570, 272] on input "16.1600" at bounding box center [566, 273] width 20 height 10
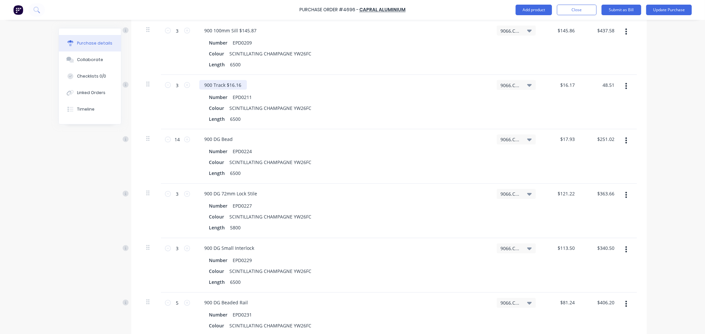
scroll to position [3119, 0]
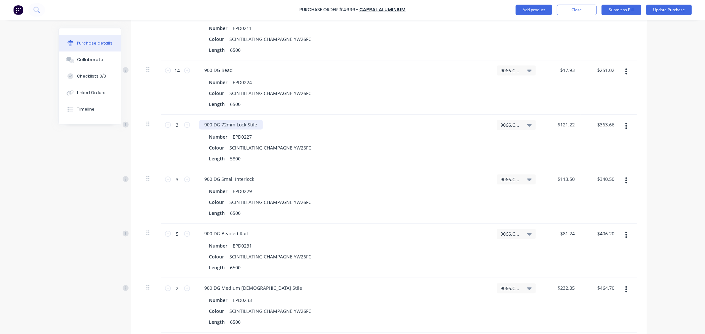
click at [258, 125] on div "900 DG 72mm Lock Stile" at bounding box center [230, 125] width 63 height 10
click at [567, 125] on input "121.2200" at bounding box center [566, 125] width 20 height 10
click at [261, 178] on div "900 DG Small Interlock" at bounding box center [342, 180] width 287 height 10
click at [256, 179] on div "900 DG Small Interlock" at bounding box center [342, 180] width 287 height 10
click at [255, 179] on div "900 DG Small Interlock" at bounding box center [229, 180] width 60 height 10
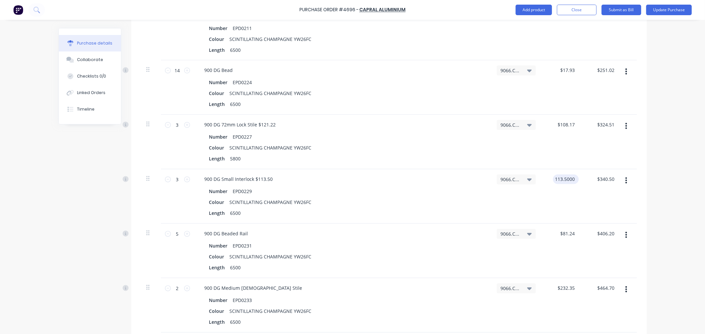
click at [569, 179] on input "113.5000" at bounding box center [564, 180] width 23 height 10
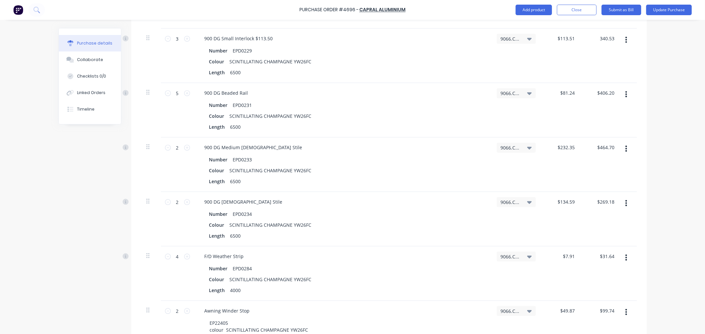
scroll to position [3266, 0]
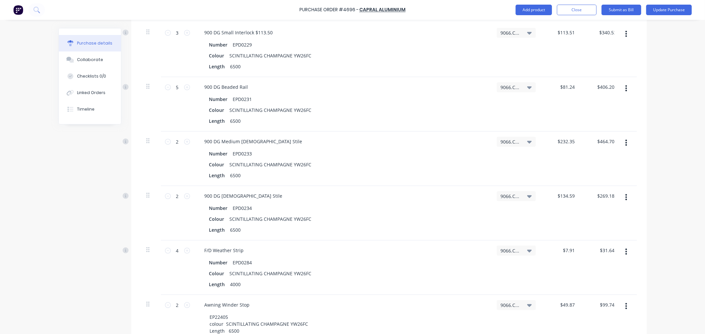
click at [247, 194] on div "900 DG [DEMOGRAPHIC_DATA] Stile" at bounding box center [342, 196] width 287 height 10
click at [244, 197] on div "900 DG [DEMOGRAPHIC_DATA] Stile" at bounding box center [243, 196] width 89 height 10
click at [570, 197] on input "134.5900" at bounding box center [566, 196] width 20 height 10
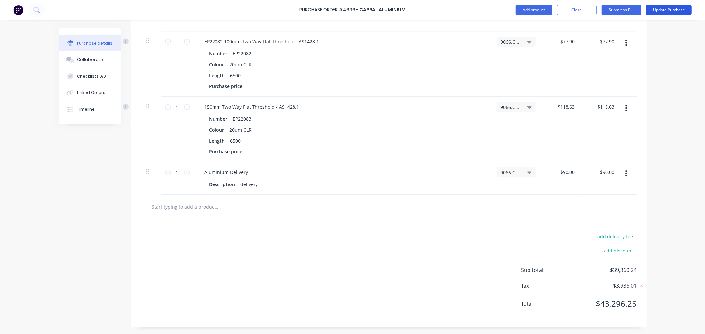
click at [670, 11] on button "Update Purchase" at bounding box center [669, 10] width 46 height 11
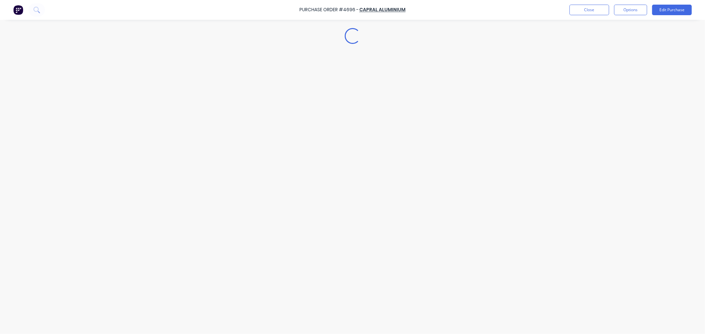
scroll to position [0, 0]
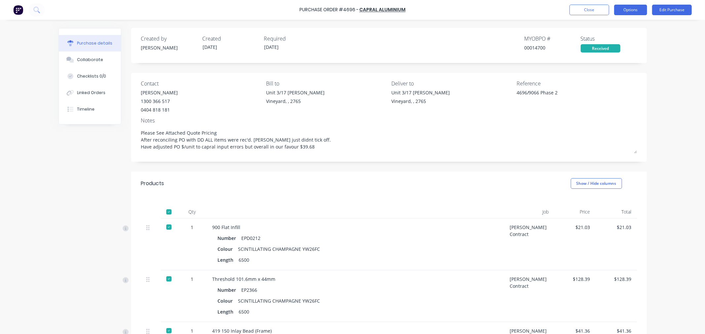
click at [640, 13] on button "Options" at bounding box center [630, 10] width 33 height 11
click at [602, 39] on div "Convert to Bill" at bounding box center [615, 40] width 51 height 10
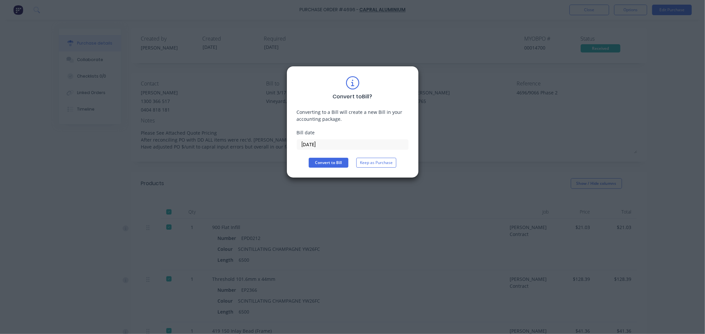
drag, startPoint x: 321, startPoint y: 144, endPoint x: 295, endPoint y: 156, distance: 28.8
click at [295, 156] on div "Convert to Bill ? Converting to a Bill will create a new Bill in your accountin…" at bounding box center [353, 122] width 132 height 112
click at [317, 165] on button "Convert to Bill" at bounding box center [329, 163] width 40 height 10
